Goal: Transaction & Acquisition: Purchase product/service

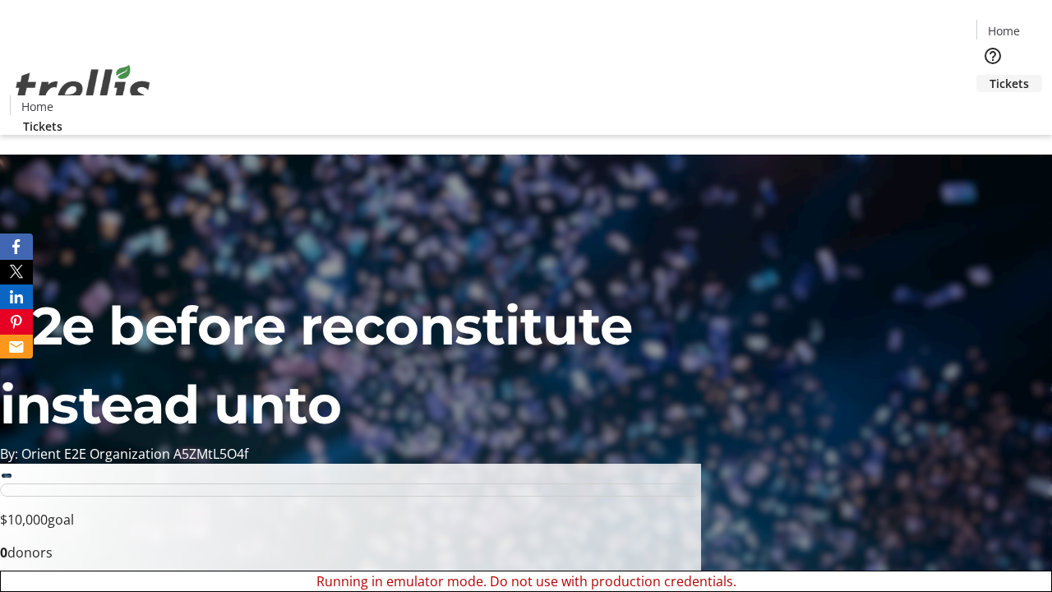
click at [990, 75] on span "Tickets" at bounding box center [1009, 83] width 39 height 17
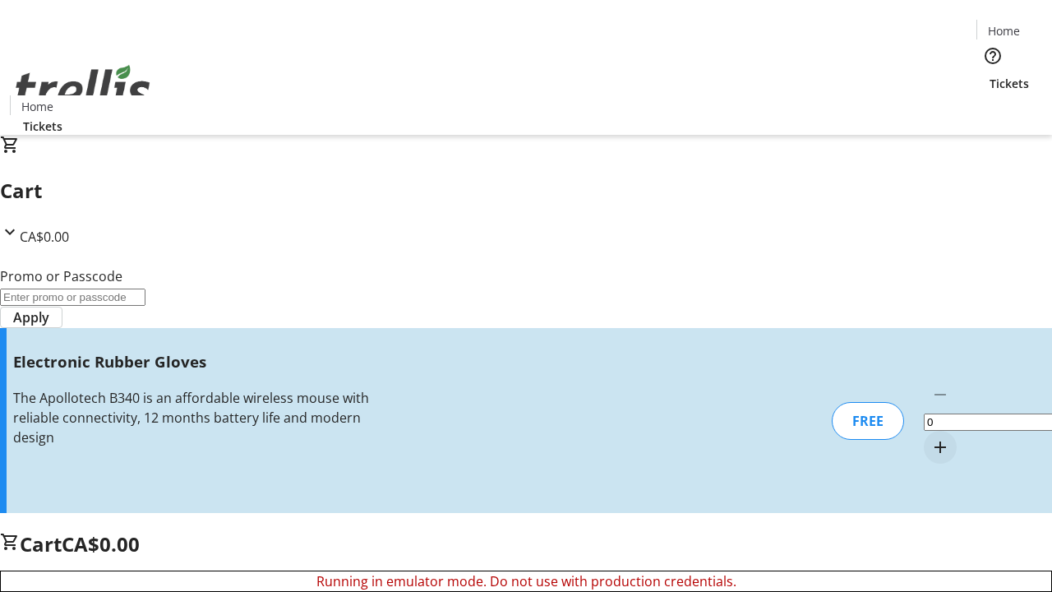
click at [931, 437] on mat-icon "Increment by one" at bounding box center [941, 447] width 20 height 20
type input "1"
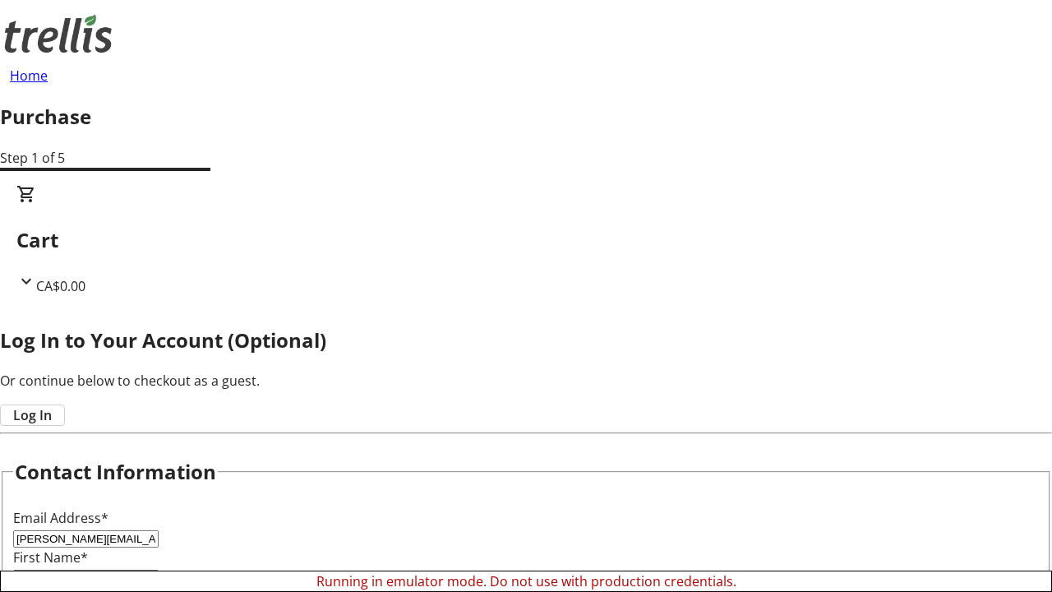
type input "[PERSON_NAME][EMAIL_ADDRESS][DOMAIN_NAME]"
type input "[PERSON_NAME]"
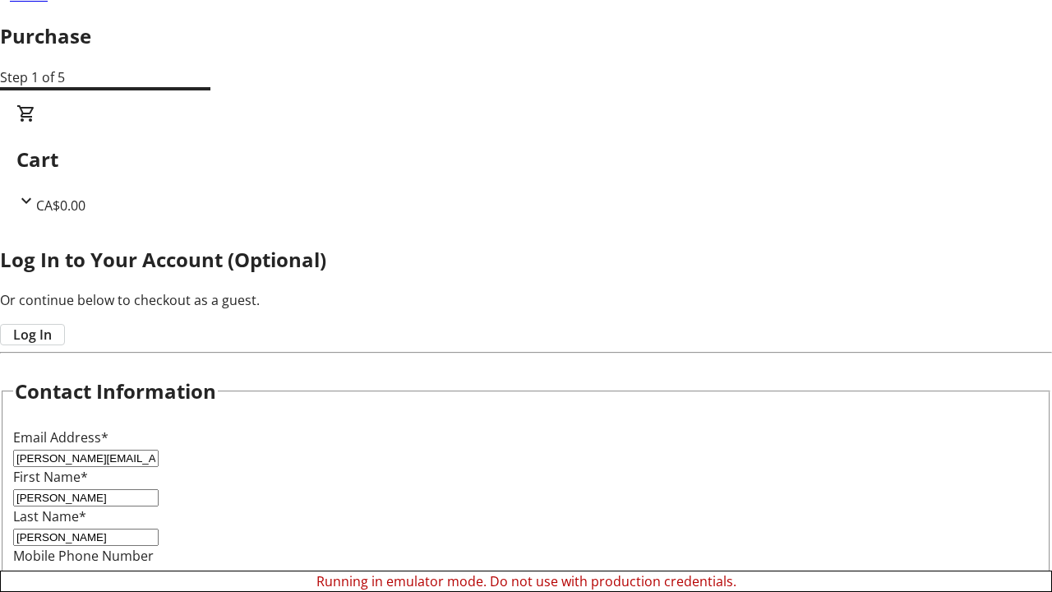
scroll to position [164, 0]
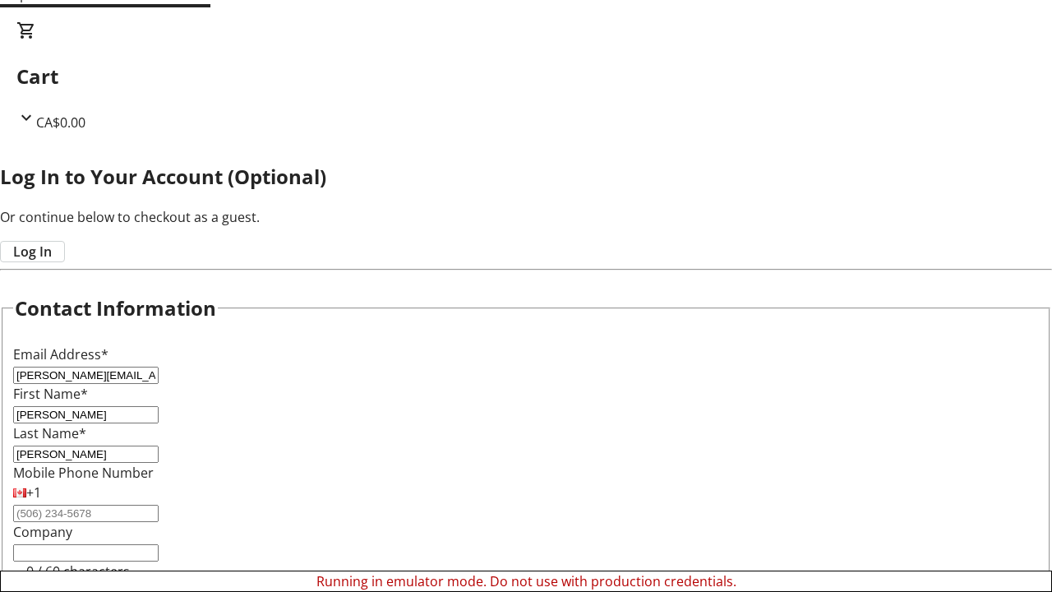
type input "[PERSON_NAME]"
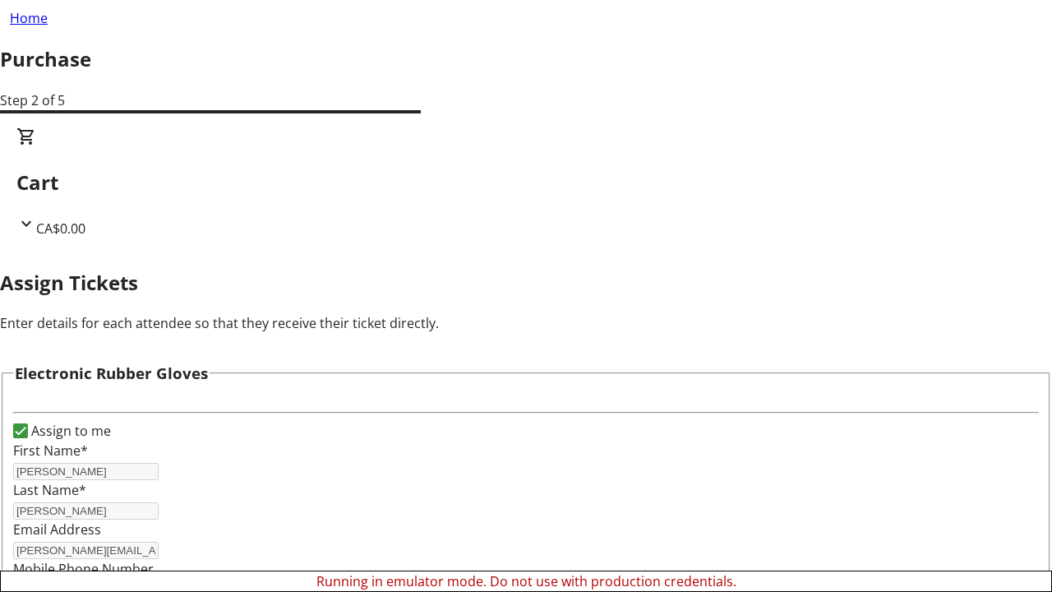
scroll to position [99, 0]
